Goal: Find contact information: Find contact information

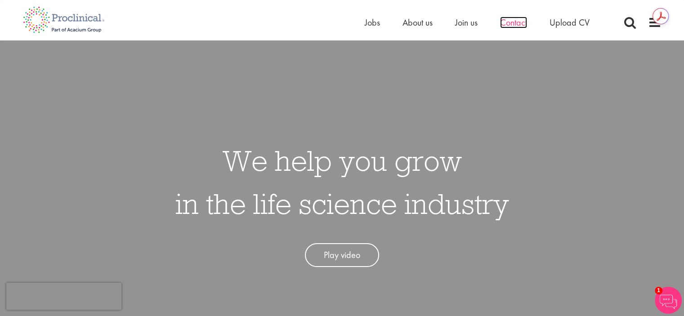
click at [517, 22] on span "Contact" at bounding box center [513, 23] width 27 height 12
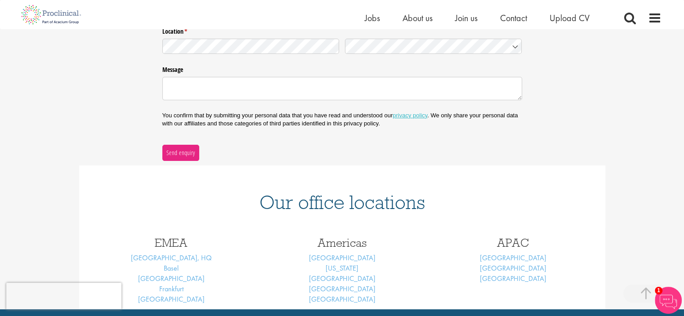
scroll to position [360, 0]
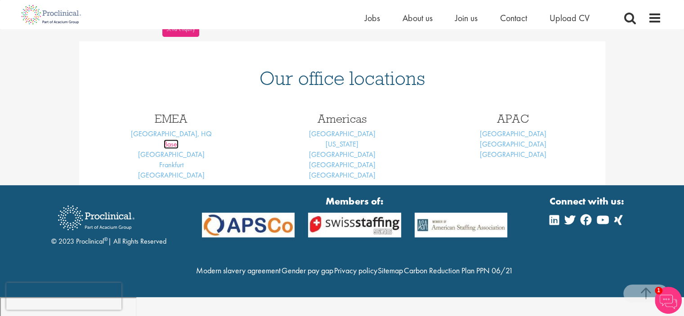
click at [175, 145] on link "Basel" at bounding box center [171, 143] width 15 height 9
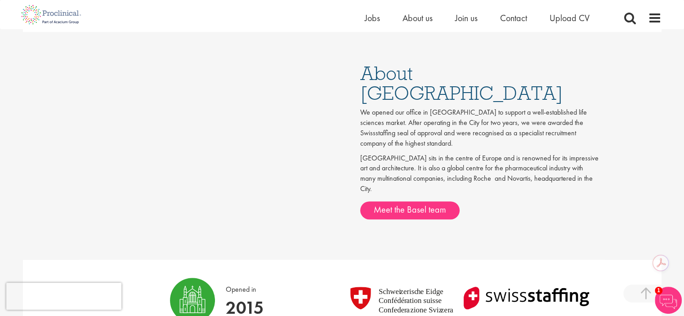
scroll to position [427, 0]
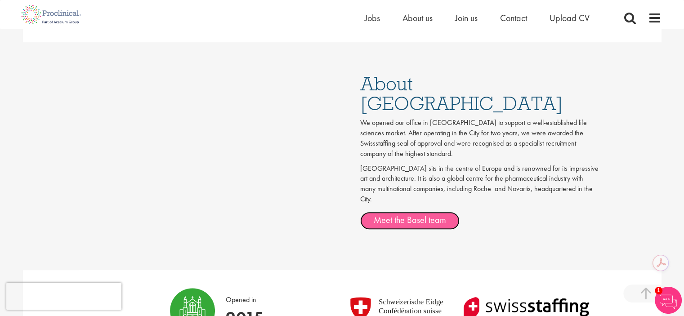
click at [398, 212] on link "Meet the Basel team" at bounding box center [409, 221] width 99 height 18
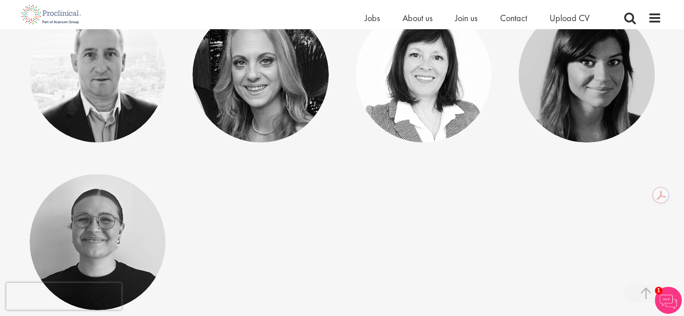
scroll to position [225, 0]
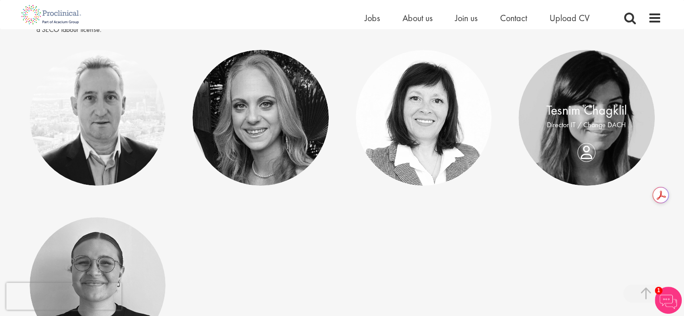
click at [588, 135] on div "Tesnim Chagklil Director IT / Change DACH" at bounding box center [587, 118] width 136 height 34
click at [594, 102] on link "Tesnim Chagklil" at bounding box center [587, 110] width 81 height 17
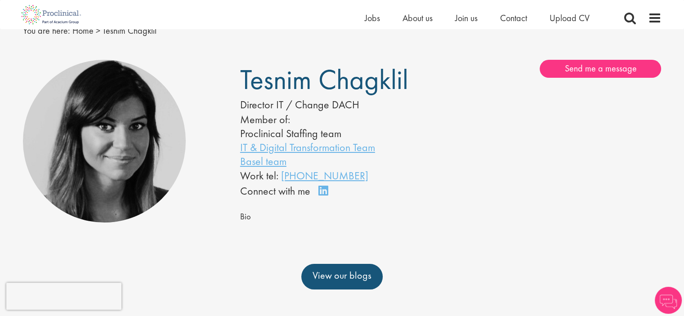
scroll to position [90, 0]
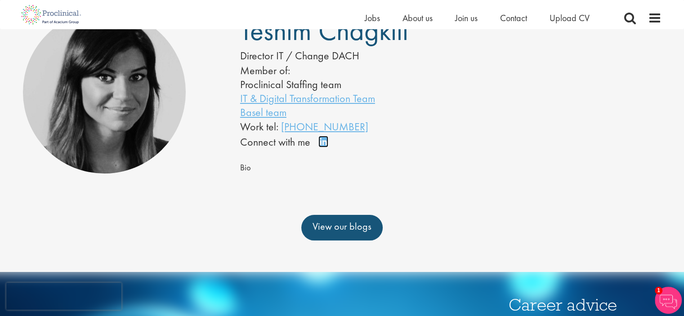
click at [323, 146] on link "Connect on LinkedIn" at bounding box center [327, 146] width 16 height 0
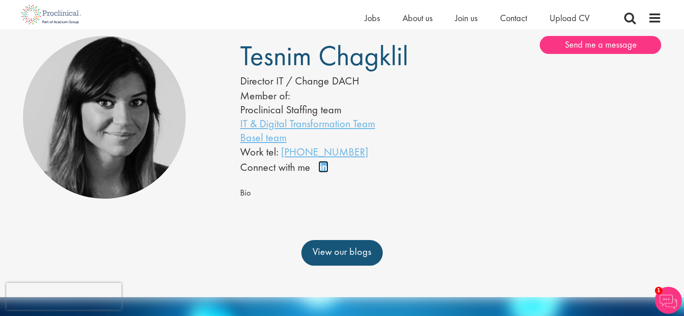
scroll to position [45, 0]
